Goal: Find specific page/section: Find specific page/section

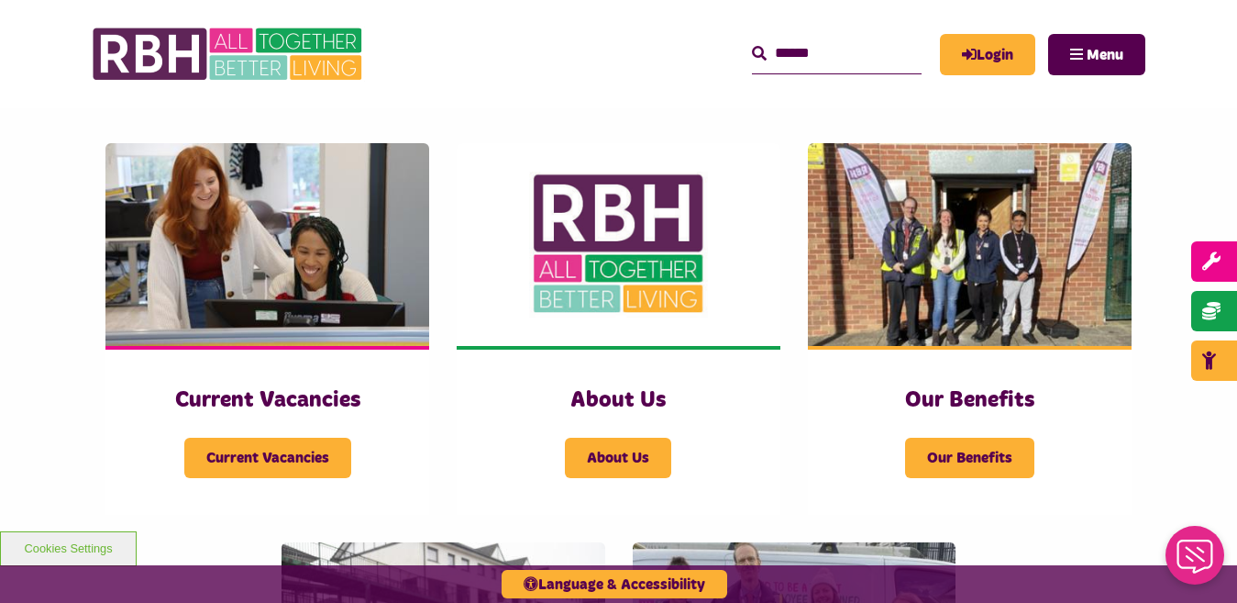
scroll to position [325, 0]
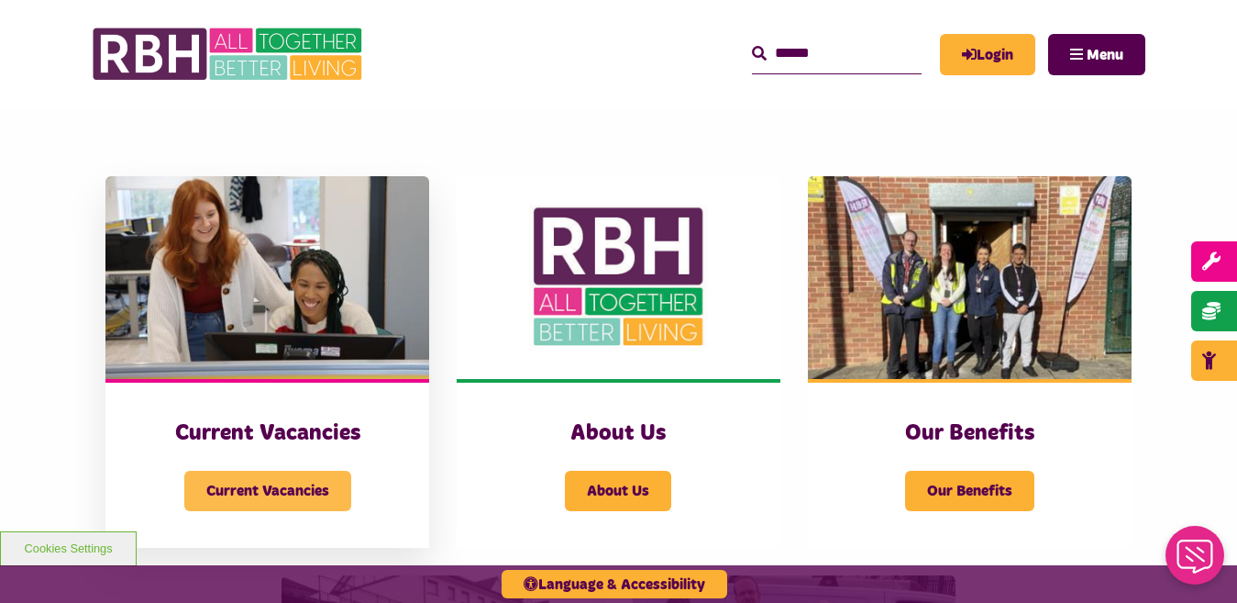
click at [248, 490] on span "Current Vacancies" at bounding box center [267, 491] width 167 height 40
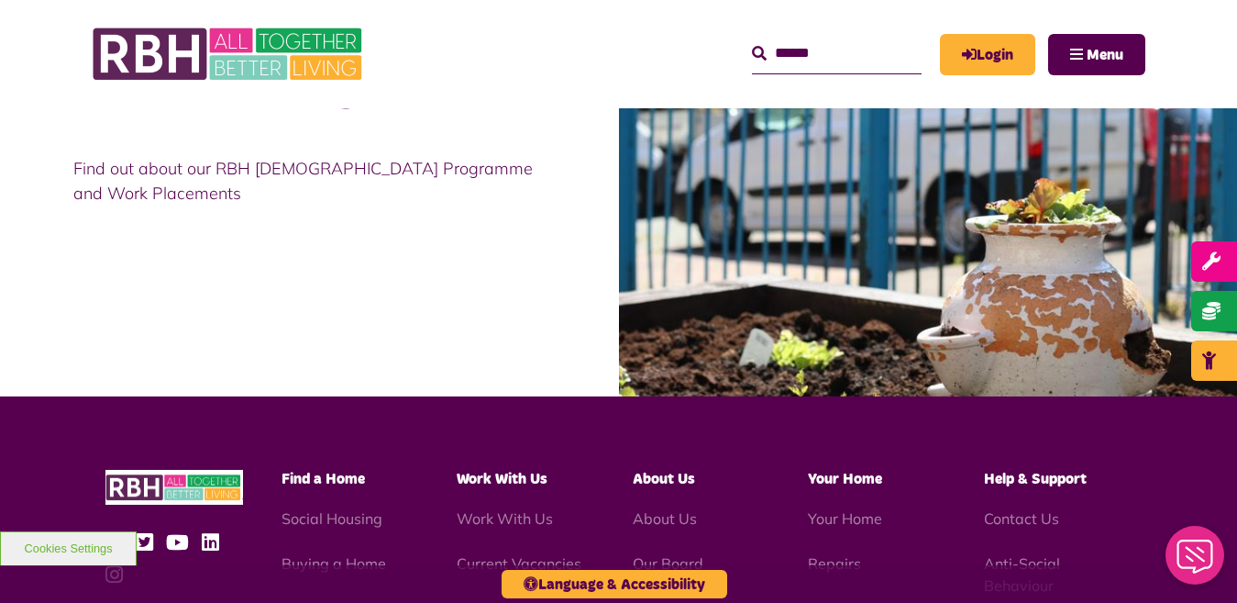
scroll to position [1808, 0]
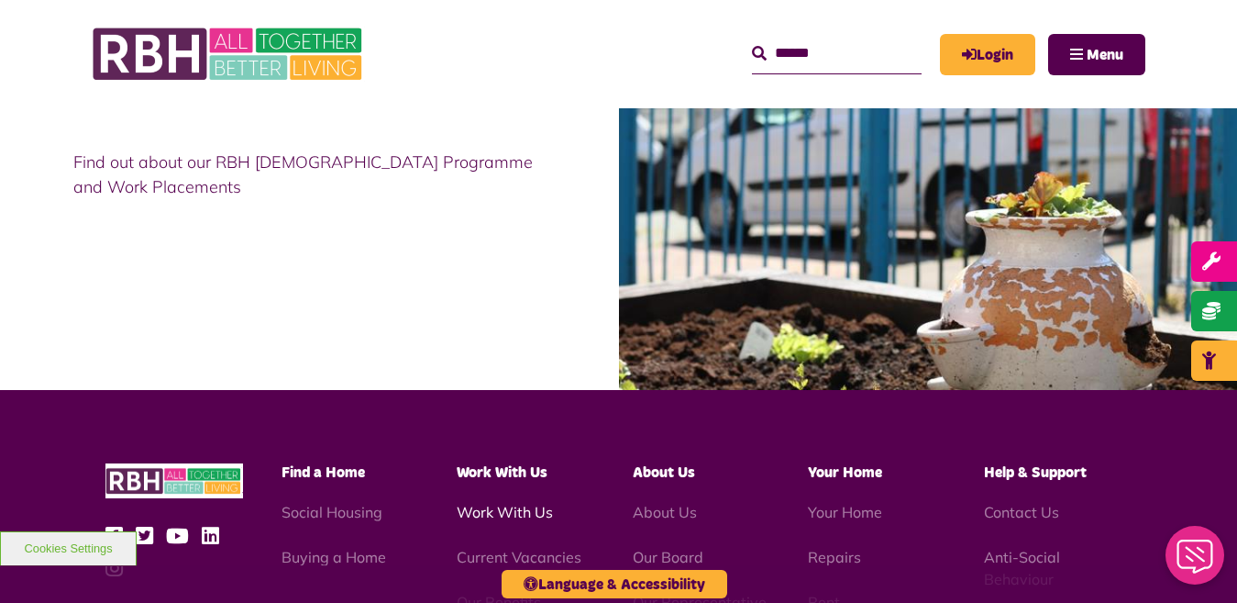
click at [504, 503] on link "Work With Us" at bounding box center [505, 512] width 96 height 18
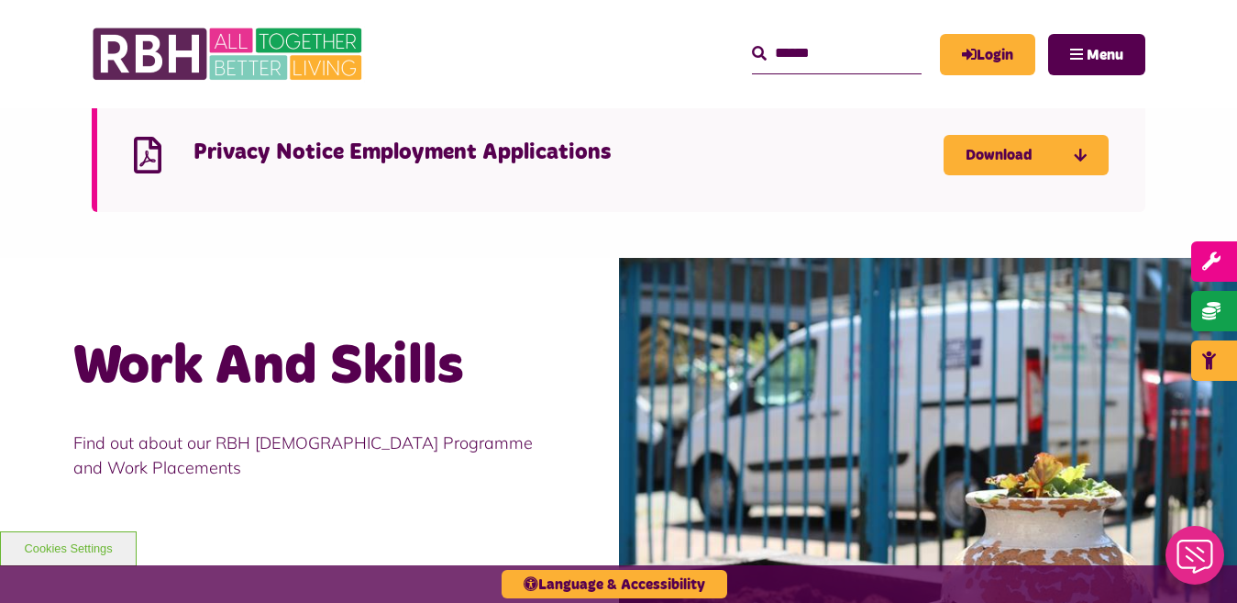
scroll to position [1501, 0]
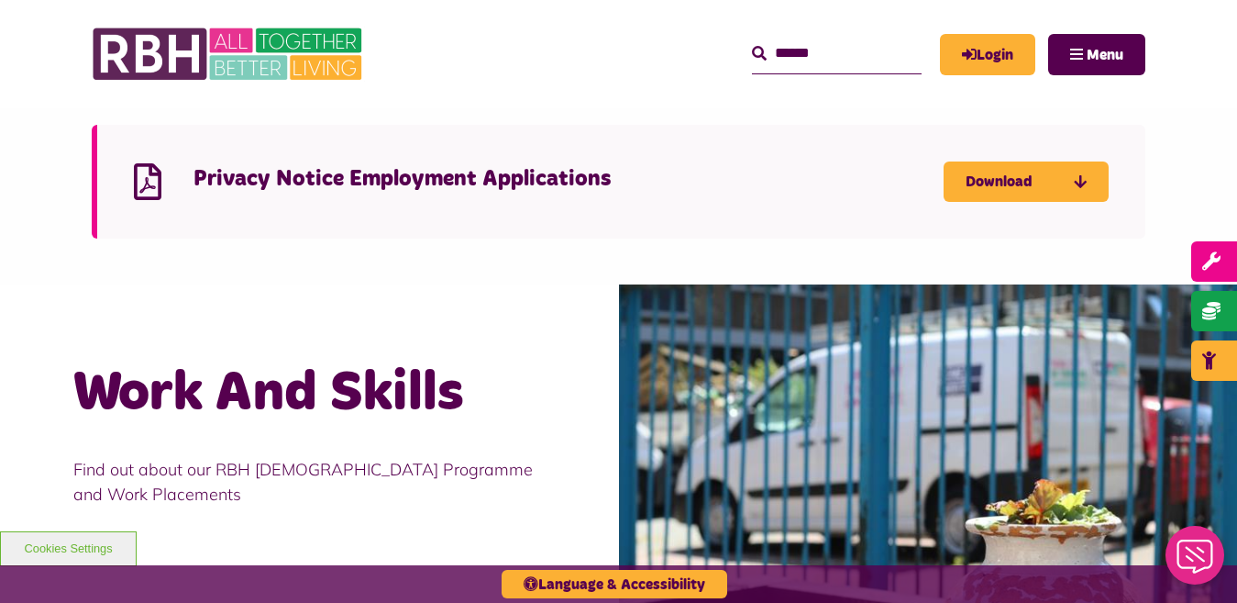
click at [117, 457] on p "Find out about our RBH Apprenticeship Programme and Work Placements" at bounding box center [309, 482] width 472 height 50
click at [127, 477] on p "Find out about our RBH Apprenticeship Programme and Work Placements" at bounding box center [309, 482] width 472 height 50
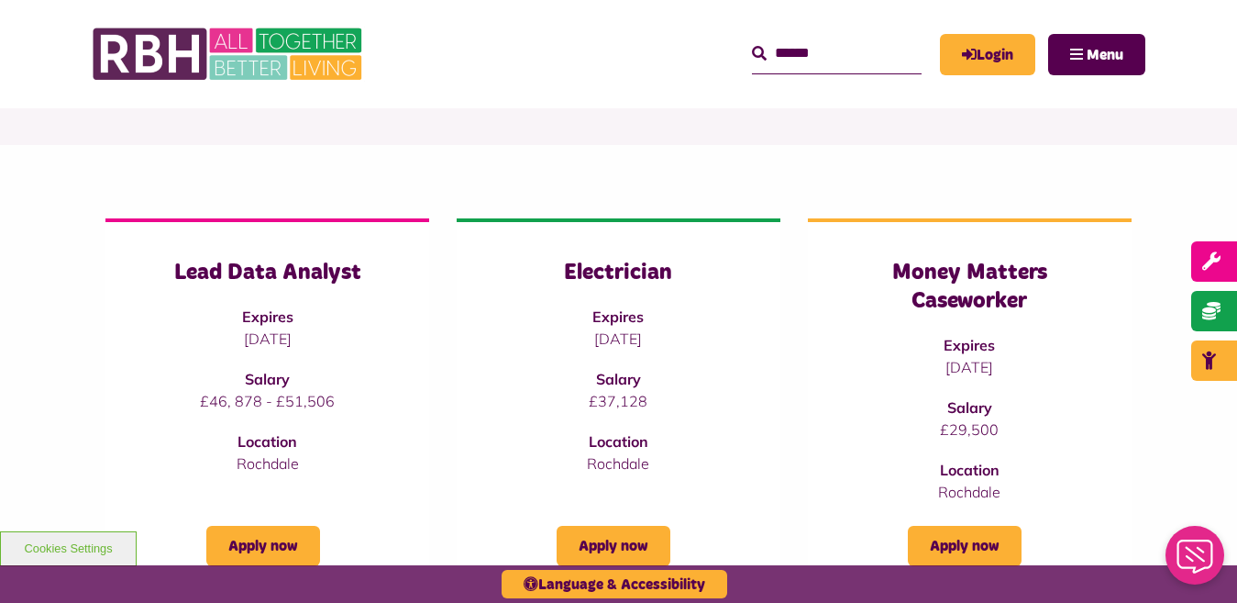
scroll to position [117, 0]
